Goal: Navigation & Orientation: Find specific page/section

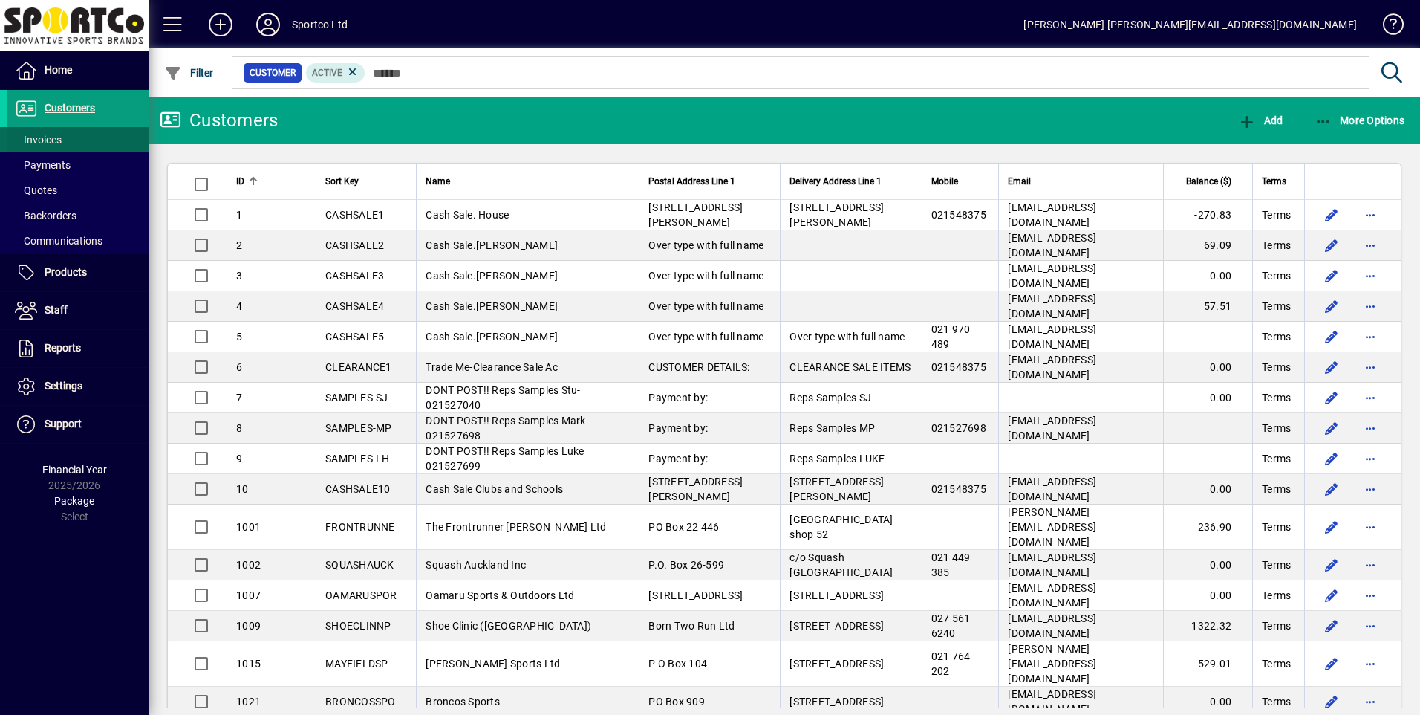
click at [59, 134] on span "Invoices" at bounding box center [38, 140] width 47 height 12
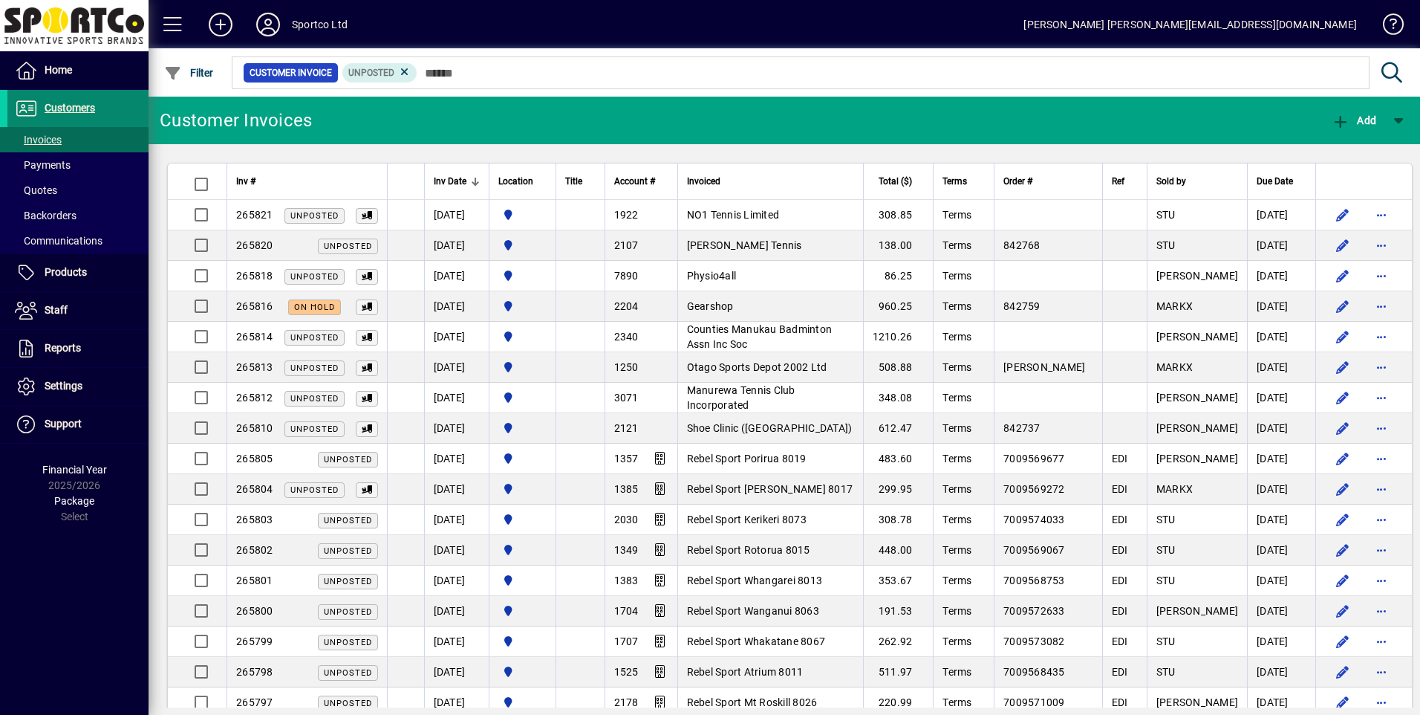
click at [85, 104] on span "Customers" at bounding box center [70, 108] width 51 height 12
